Goal: Transaction & Acquisition: Subscribe to service/newsletter

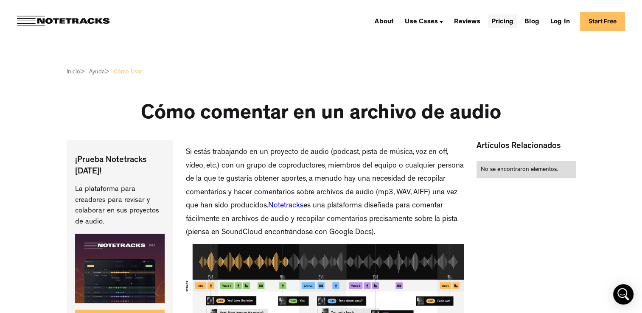
click at [511, 22] on link "Pricing" at bounding box center [502, 21] width 29 height 14
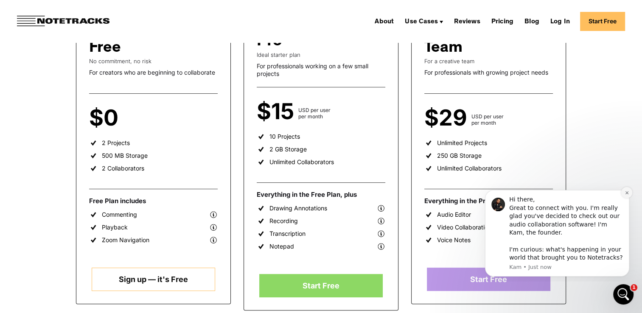
click at [625, 193] on icon "Dismiss notification" at bounding box center [626, 192] width 5 height 5
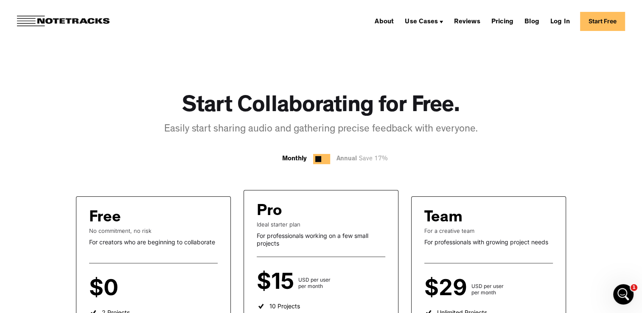
scroll to position [297, 0]
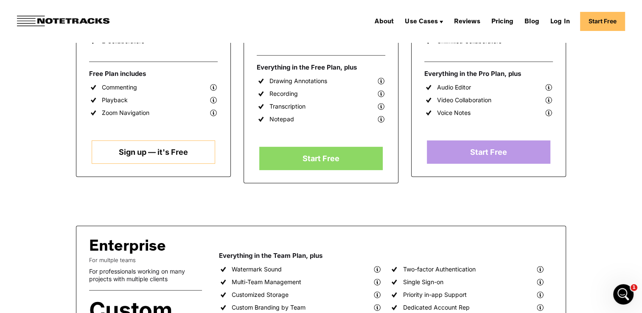
click at [148, 155] on link "Sign up — it's Free" at bounding box center [153, 151] width 123 height 23
